Goal: Navigation & Orientation: Find specific page/section

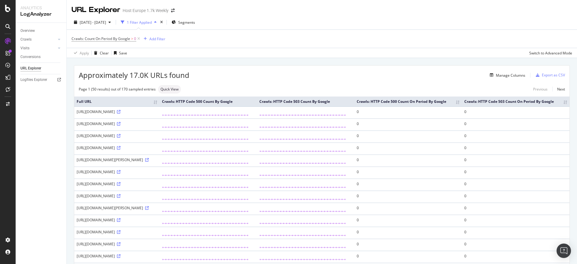
click at [172, 14] on div "URL Explorer Host Europe 1.7k Weekly" at bounding box center [125, 10] width 109 height 10
click at [171, 13] on icon "arrow-right-arrow-left" at bounding box center [173, 10] width 4 height 4
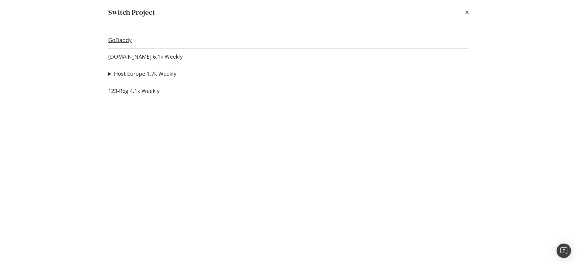
click at [117, 40] on link "GoDaddy" at bounding box center [119, 40] width 23 height 6
